Goal: Task Accomplishment & Management: Manage account settings

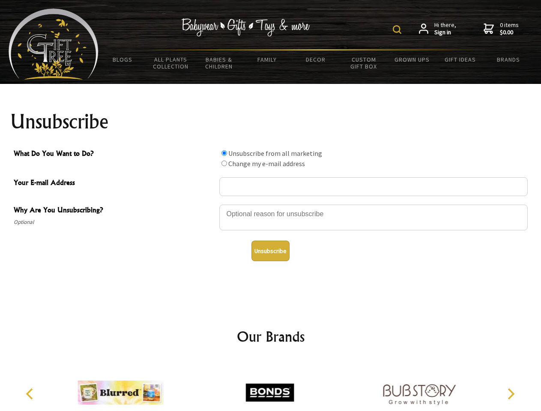
click at [398, 30] on img at bounding box center [397, 29] width 9 height 9
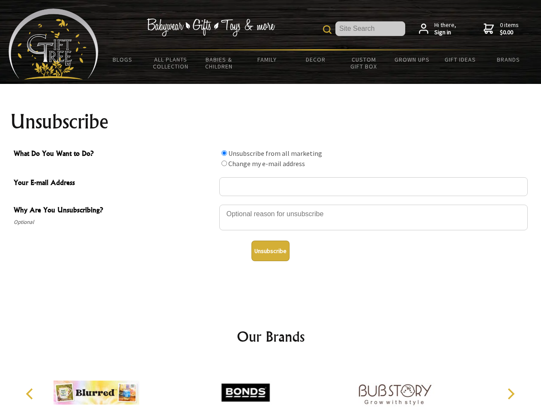
click at [271, 204] on div at bounding box center [373, 219] width 308 height 30
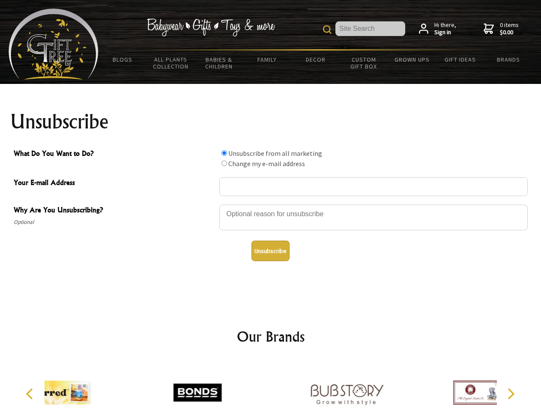
click at [224, 153] on input "What Do You Want to Do?" at bounding box center [224, 153] width 6 height 6
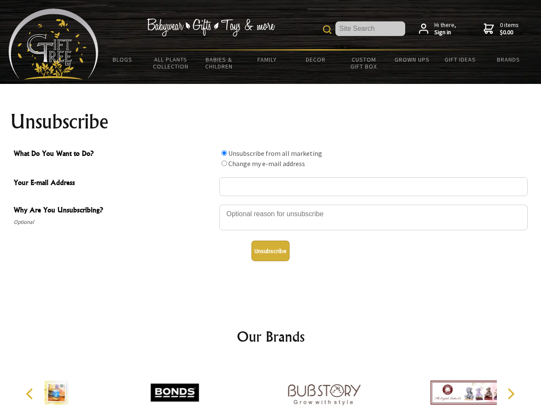
click at [224, 163] on input "What Do You Want to Do?" at bounding box center [224, 164] width 6 height 6
radio input "true"
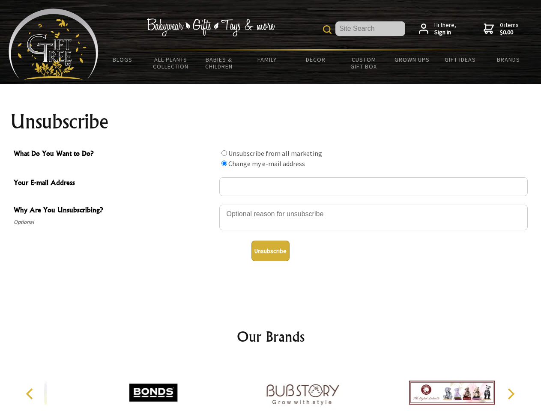
click at [270, 251] on button "Unsubscribe" at bounding box center [270, 251] width 38 height 21
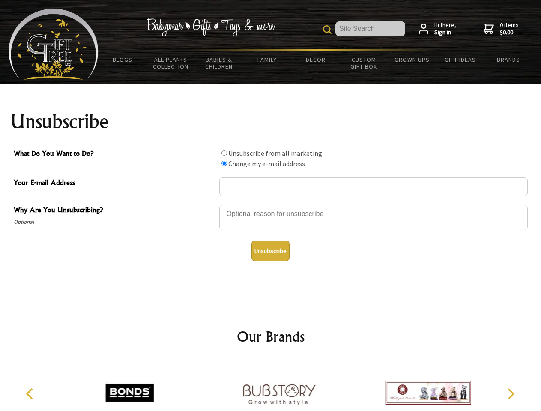
click at [31, 394] on icon "Previous" at bounding box center [30, 393] width 11 height 11
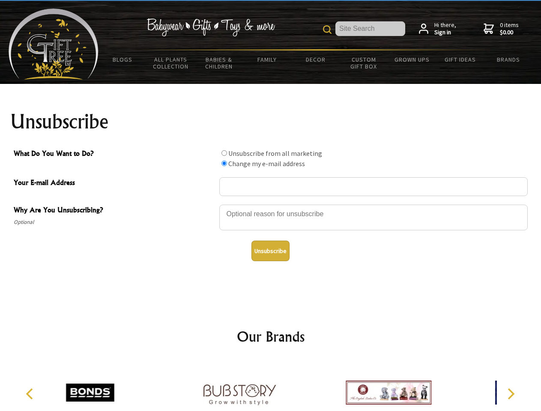
click at [510, 394] on icon "Next" at bounding box center [509, 393] width 11 height 11
